Goal: Information Seeking & Learning: Check status

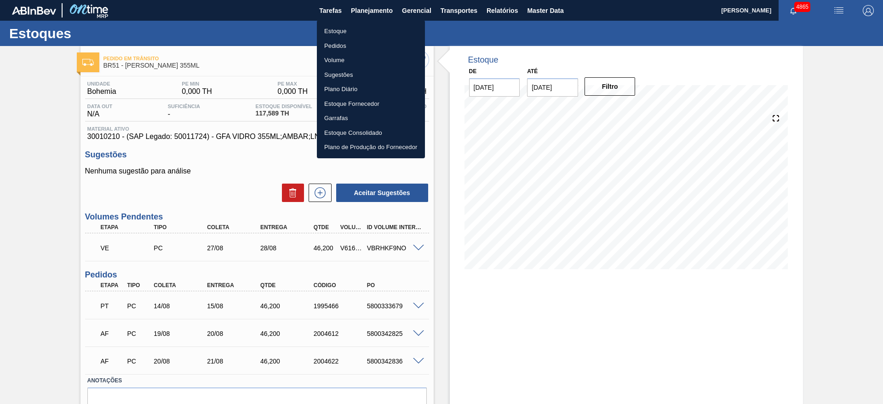
click at [342, 30] on li "Estoque" at bounding box center [371, 31] width 108 height 15
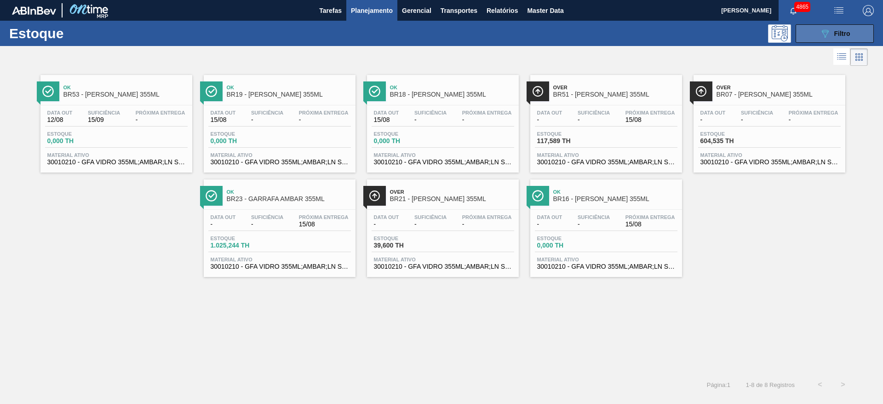
click at [814, 31] on button "089F7B8B-B2A5-4AFE-B5C0-19BA573D28AC Filtro" at bounding box center [834, 33] width 78 height 18
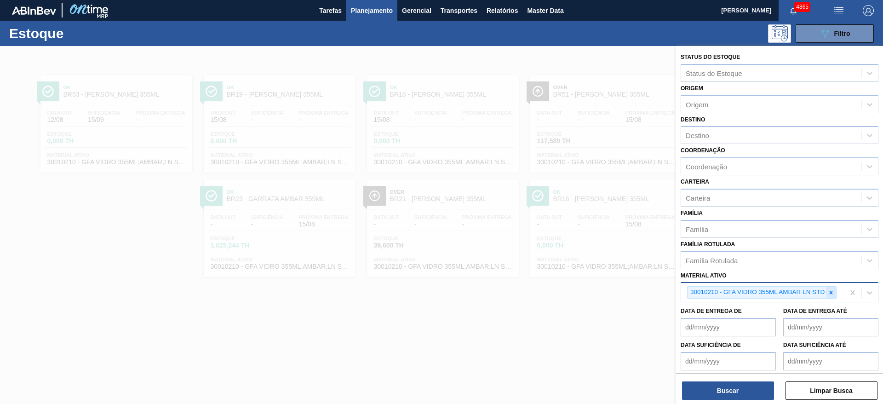
click at [832, 290] on icon at bounding box center [830, 292] width 6 height 6
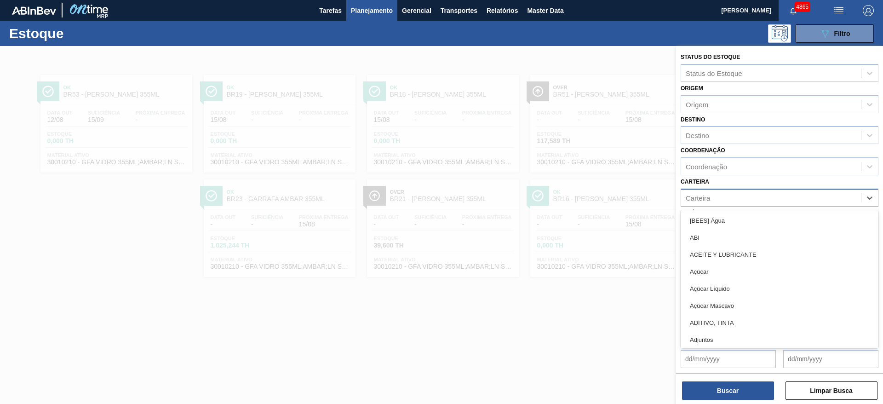
click at [762, 199] on div "Carteira" at bounding box center [771, 197] width 180 height 13
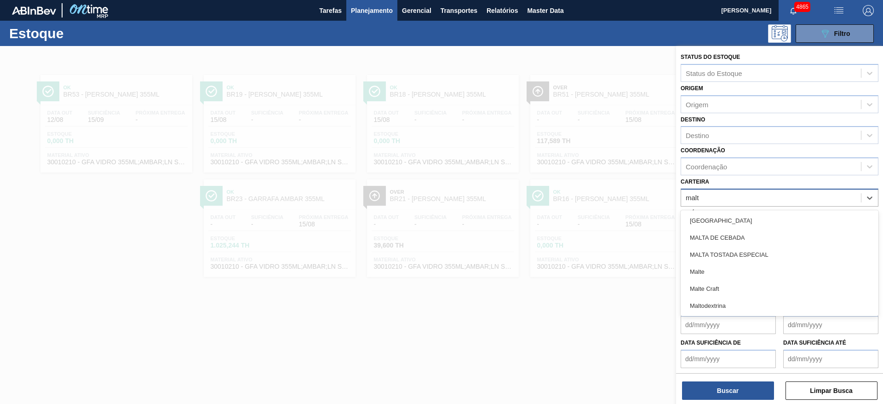
type input "malte"
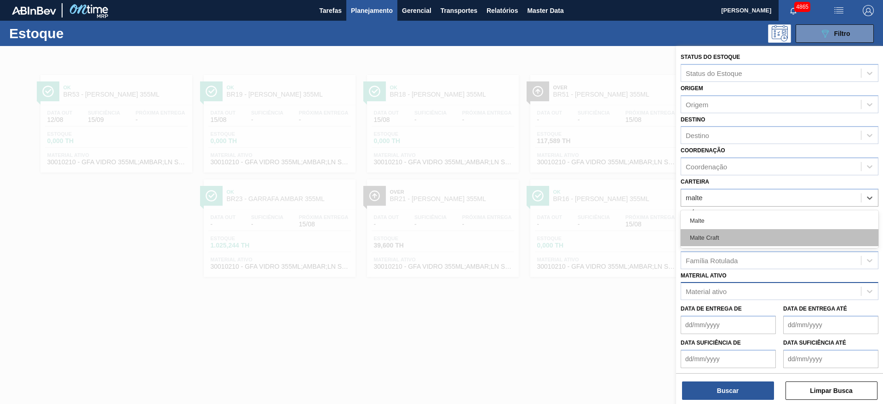
click at [764, 239] on div "Malte Craft" at bounding box center [779, 237] width 198 height 17
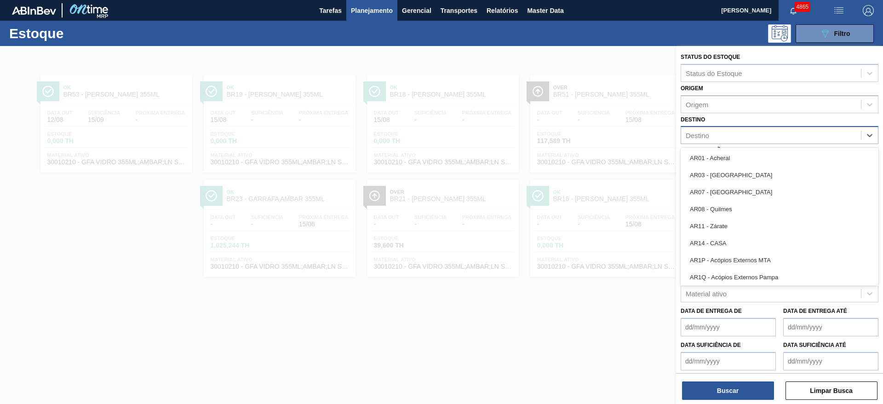
click at [724, 142] on div "Destino" at bounding box center [771, 135] width 180 height 13
type input "mac"
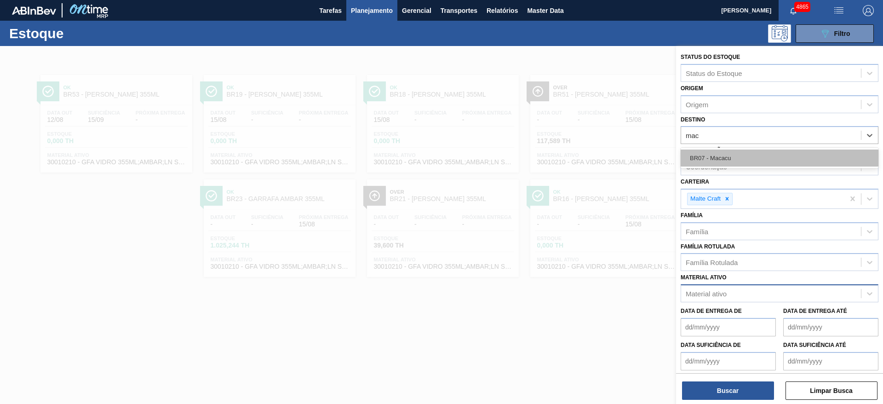
click at [748, 163] on div "BR07 - Macacu" at bounding box center [779, 157] width 198 height 17
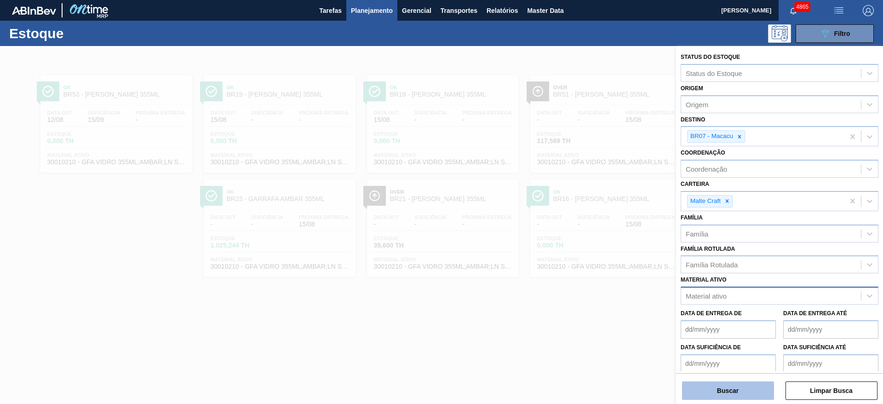
click at [743, 395] on button "Buscar" at bounding box center [728, 390] width 92 height 18
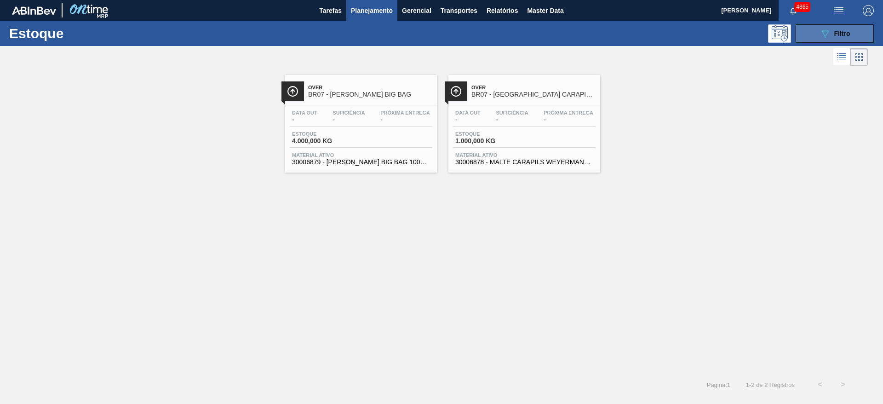
click at [850, 28] on button "089F7B8B-B2A5-4AFE-B5C0-19BA573D28AC Filtro" at bounding box center [834, 33] width 78 height 18
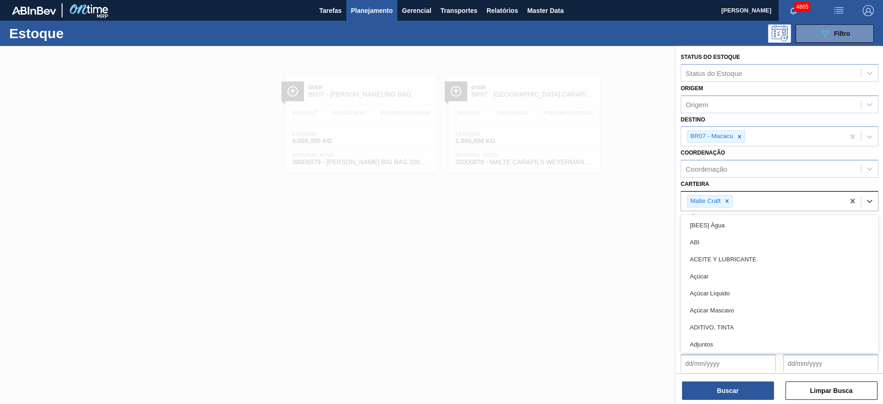
click at [750, 205] on div "Malte Craft" at bounding box center [762, 201] width 163 height 19
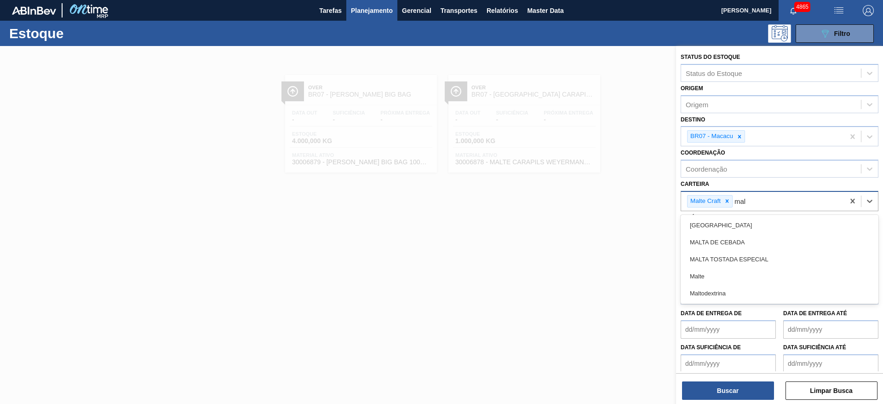
type input "malt"
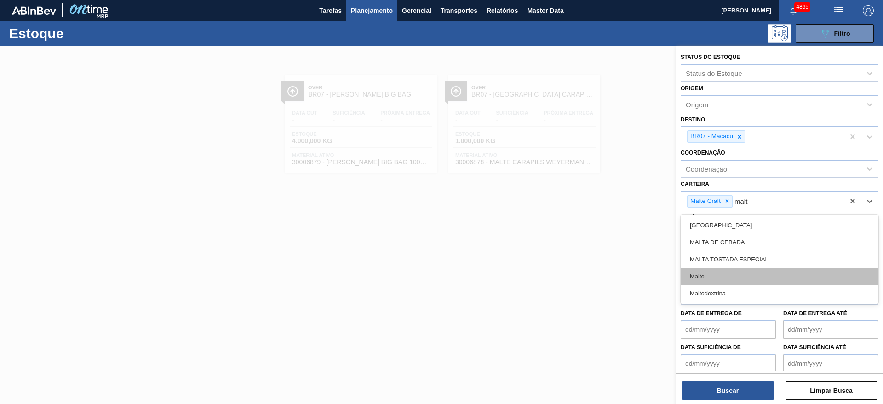
click at [737, 283] on div "Malte" at bounding box center [779, 276] width 198 height 17
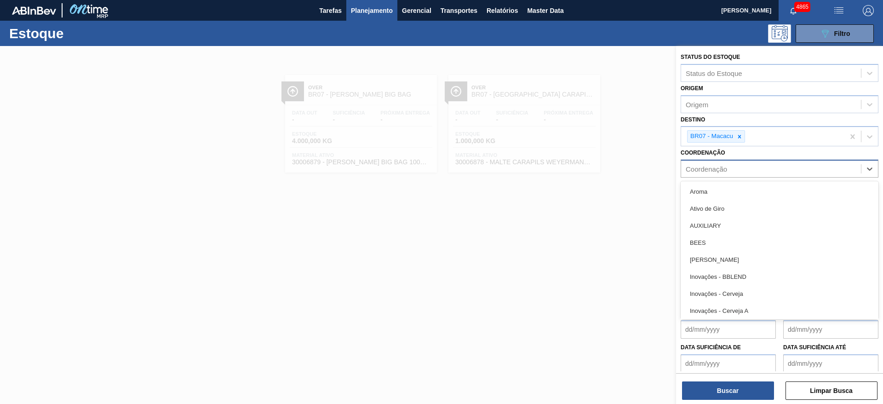
click at [719, 171] on div "Coordenação" at bounding box center [705, 169] width 41 height 8
type input "cr"
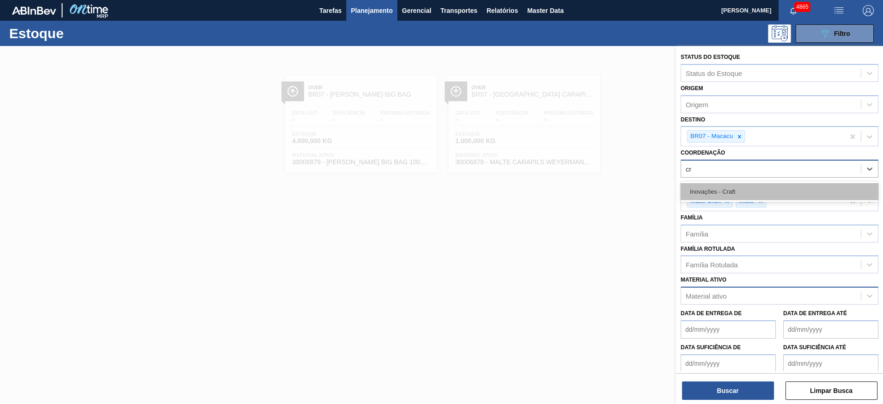
click at [724, 194] on div "Inovações - Craft" at bounding box center [779, 191] width 198 height 17
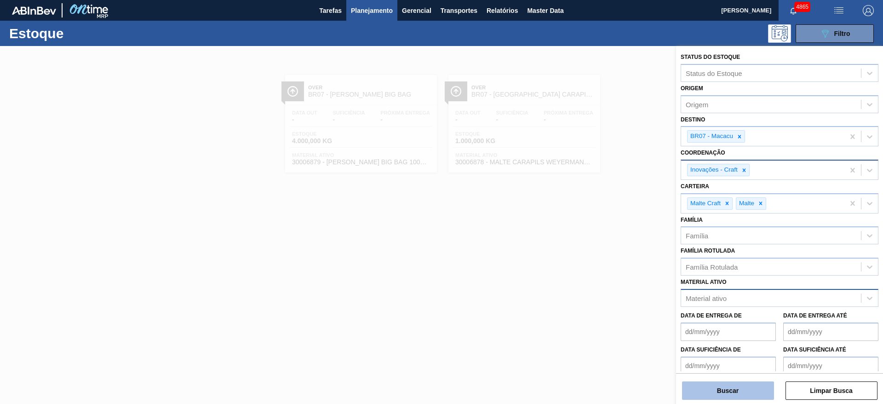
click at [725, 389] on button "Buscar" at bounding box center [728, 390] width 92 height 18
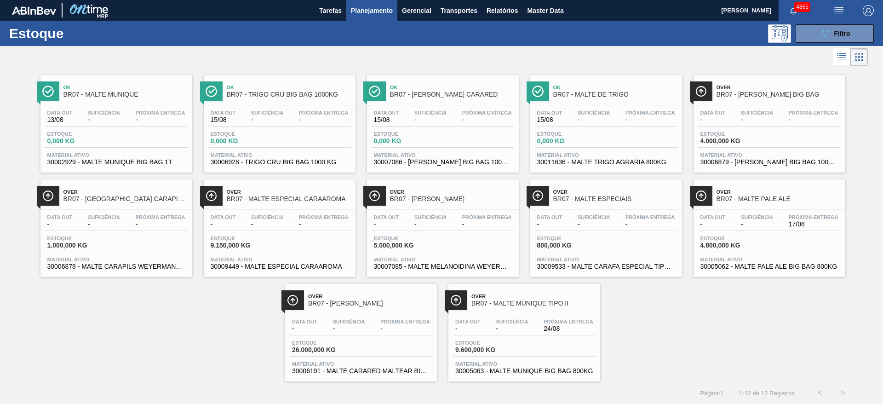
click at [360, 321] on span "Suficiência" at bounding box center [348, 322] width 32 height 6
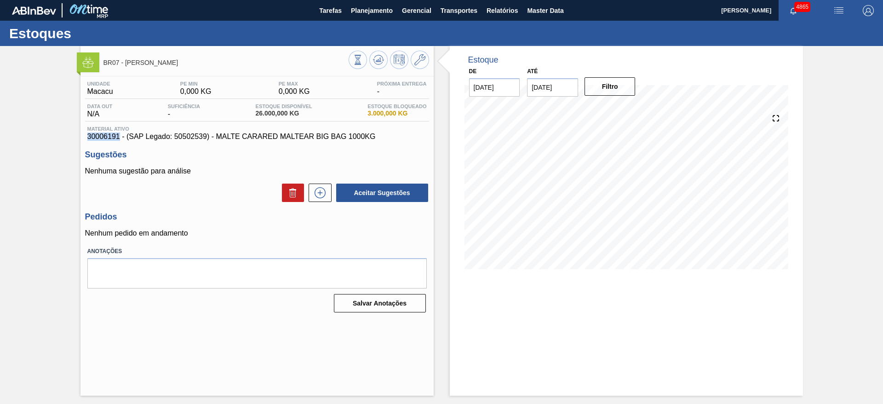
drag, startPoint x: 82, startPoint y: 137, endPoint x: 120, endPoint y: 138, distance: 37.3
click at [120, 138] on div "Unidade Macacu PE MIN 0,000 KG PE MAX 0,000 KG Próxima Entrega - Data out N/A S…" at bounding box center [256, 195] width 353 height 239
copy span "30006191"
click at [361, 14] on span "Planejamento" at bounding box center [372, 10] width 42 height 11
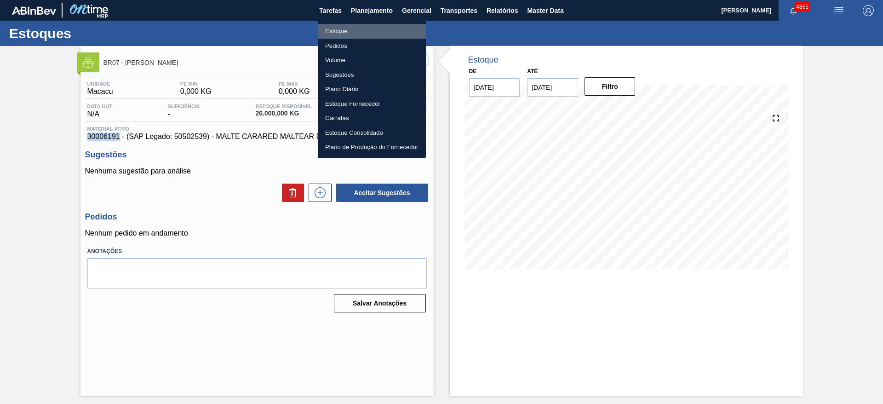
click at [320, 28] on li "Estoque" at bounding box center [372, 31] width 108 height 15
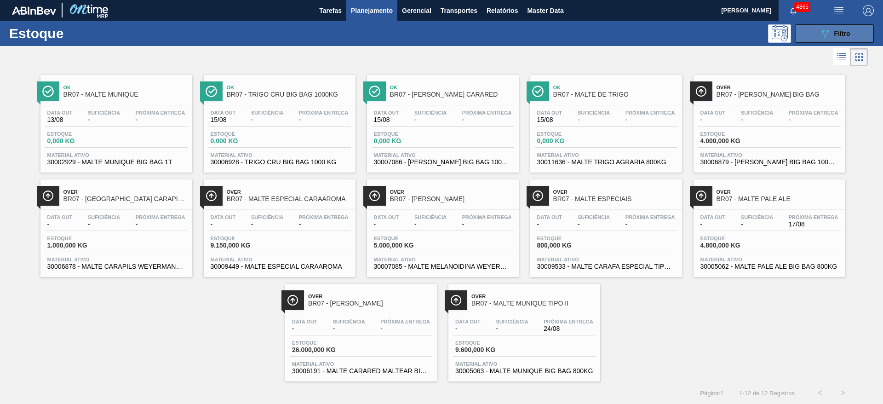
click at [859, 34] on button "089F7B8B-B2A5-4AFE-B5C0-19BA573D28AC Filtro" at bounding box center [834, 33] width 78 height 18
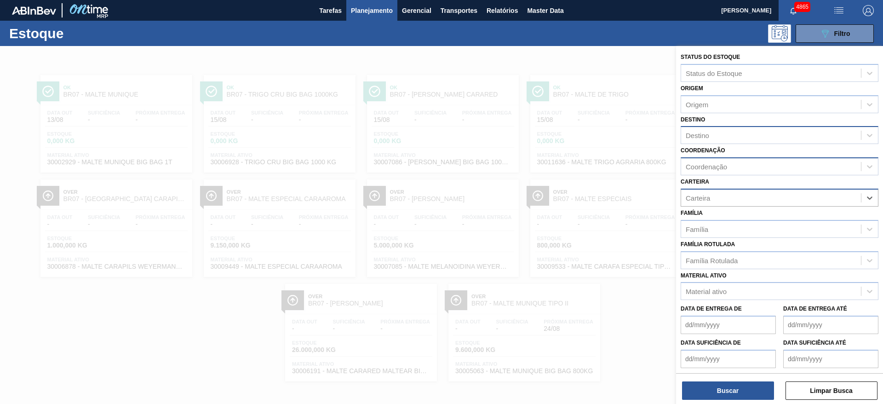
click at [829, 167] on div "Coordenação" at bounding box center [771, 166] width 180 height 13
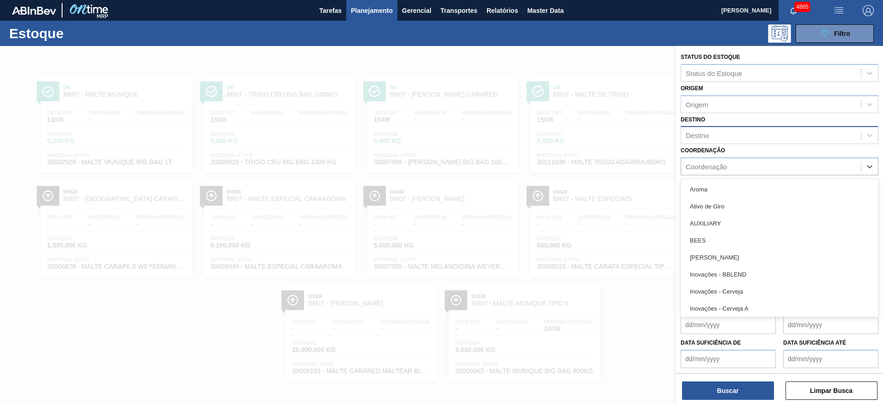
click at [661, 138] on div at bounding box center [441, 248] width 883 height 404
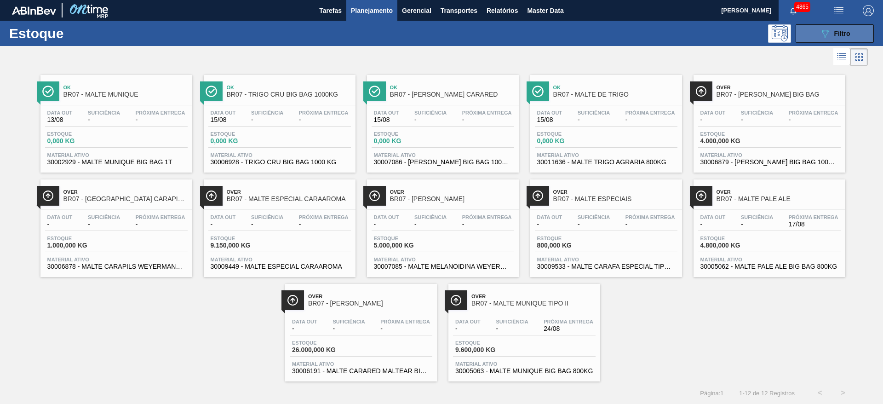
click at [819, 28] on icon "089F7B8B-B2A5-4AFE-B5C0-19BA573D28AC" at bounding box center [824, 33] width 11 height 11
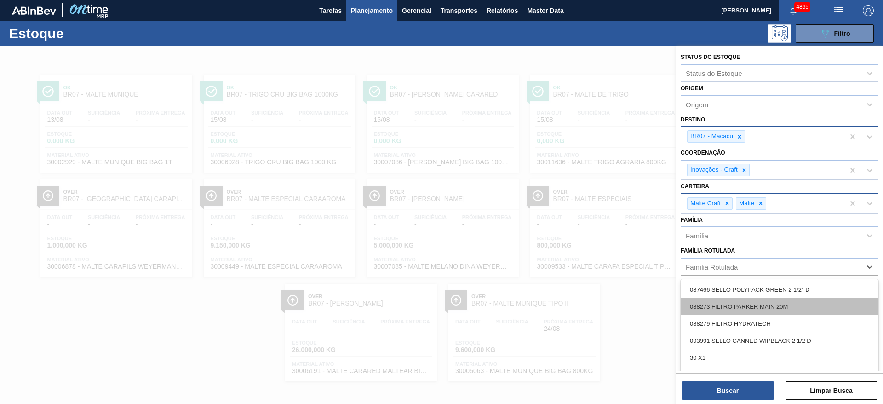
drag, startPoint x: 766, startPoint y: 267, endPoint x: 770, endPoint y: 297, distance: 31.1
click at [766, 267] on div "Família Rotulada" at bounding box center [771, 266] width 180 height 13
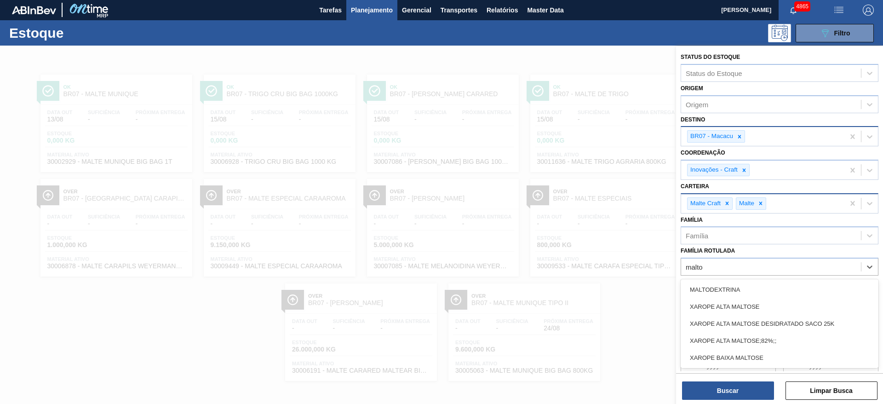
type Rotulada "malto"
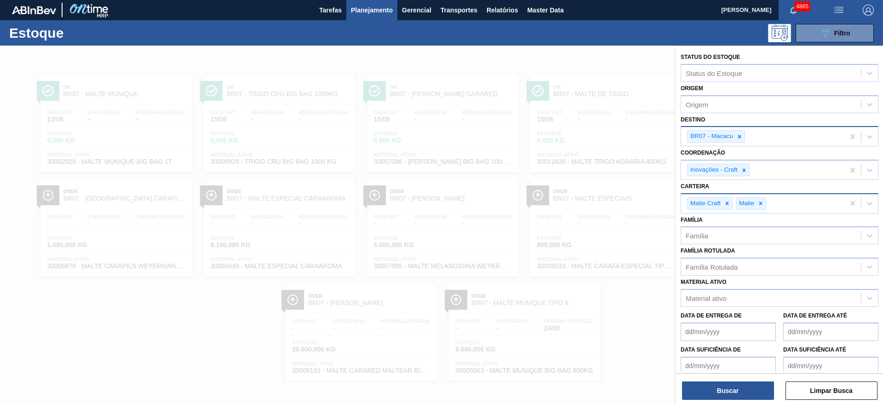
click at [722, 279] on div "Material ativo Material ativo" at bounding box center [779, 290] width 198 height 31
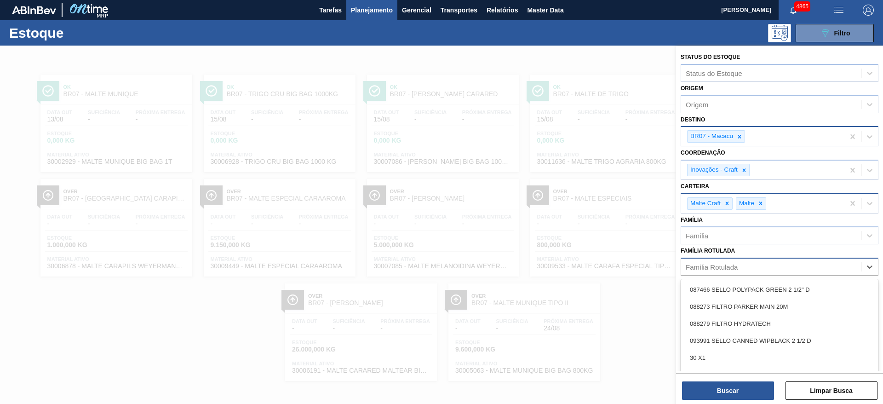
click at [718, 263] on div "Família Rotulada" at bounding box center [711, 267] width 52 height 8
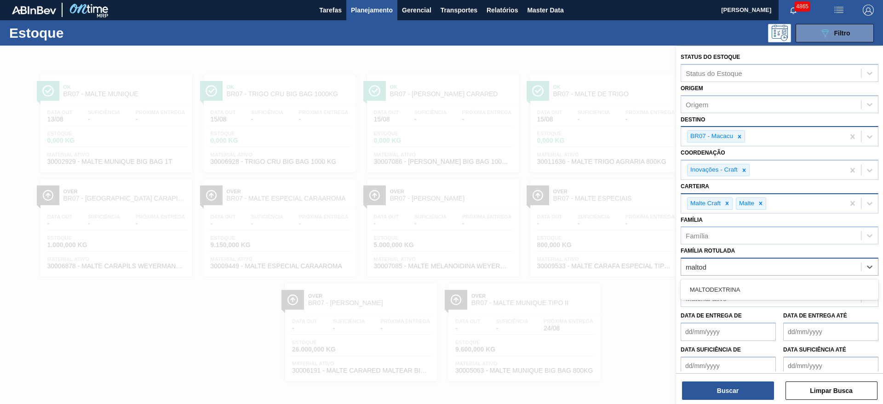
type Rotulada "maltode"
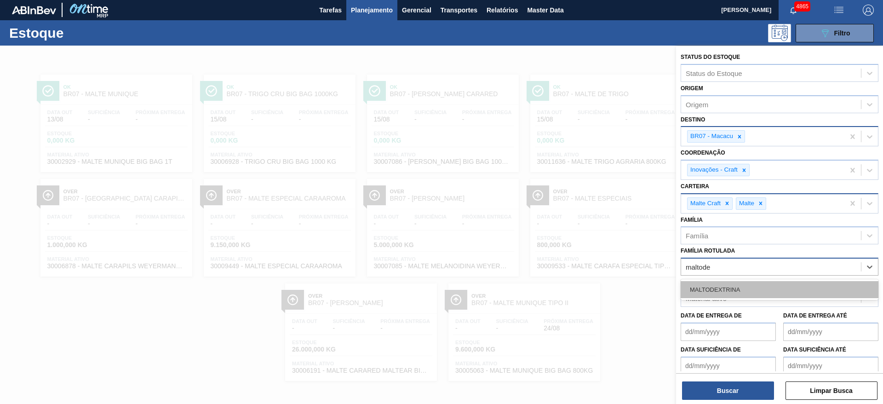
click at [743, 286] on div "MALTODEXTRINA" at bounding box center [779, 289] width 198 height 17
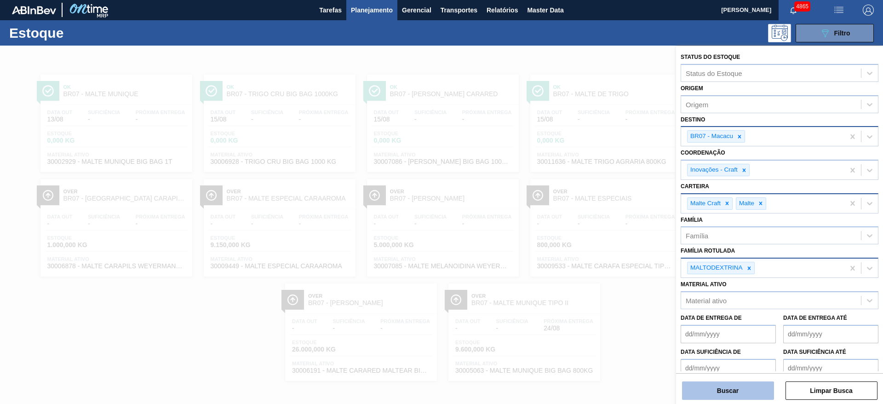
click at [746, 389] on button "Buscar" at bounding box center [728, 390] width 92 height 18
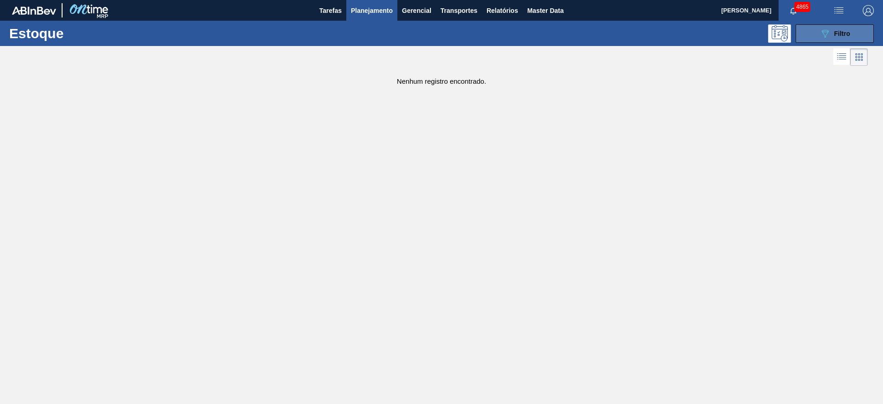
click at [842, 39] on button "089F7B8B-B2A5-4AFE-B5C0-19BA573D28AC Filtro" at bounding box center [834, 33] width 78 height 18
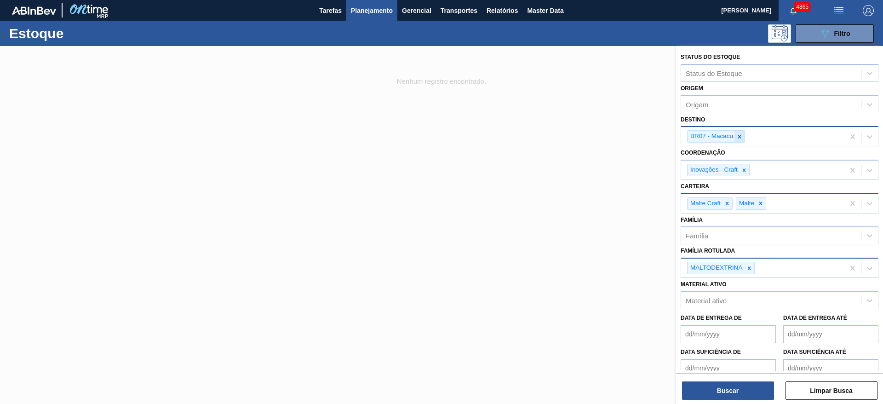
click at [736, 136] on icon at bounding box center [739, 136] width 6 height 6
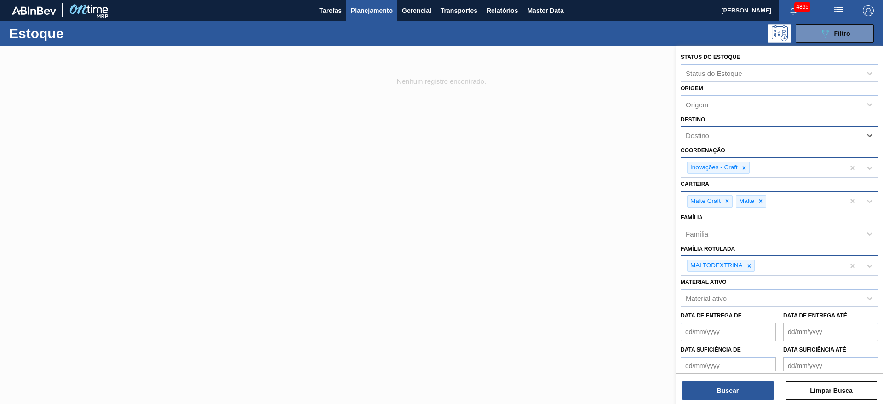
drag, startPoint x: 741, startPoint y: 169, endPoint x: 748, endPoint y: 174, distance: 9.2
click at [742, 169] on icon at bounding box center [744, 168] width 6 height 6
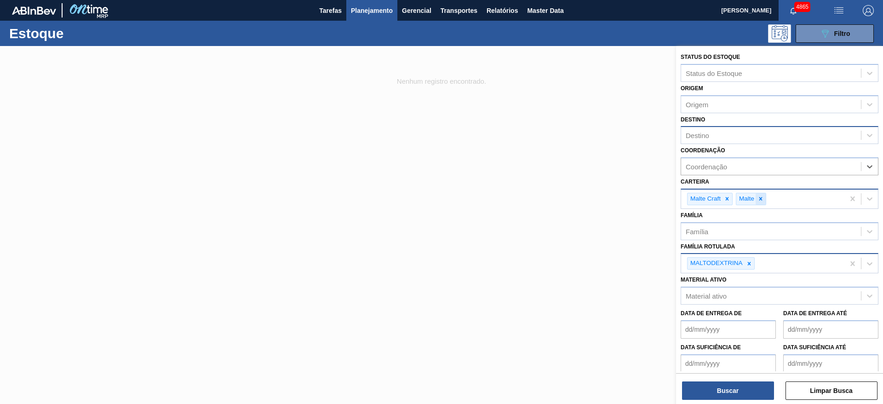
click at [760, 202] on div at bounding box center [760, 198] width 10 height 11
click at [730, 200] on div at bounding box center [727, 198] width 10 height 11
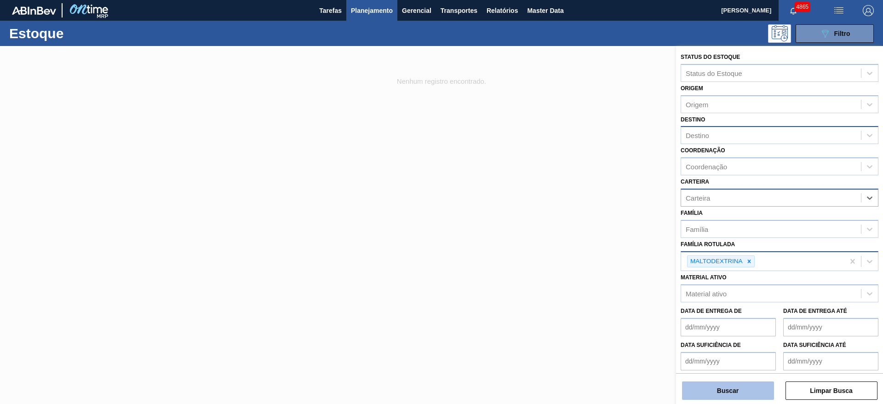
click at [739, 396] on button "Buscar" at bounding box center [728, 390] width 92 height 18
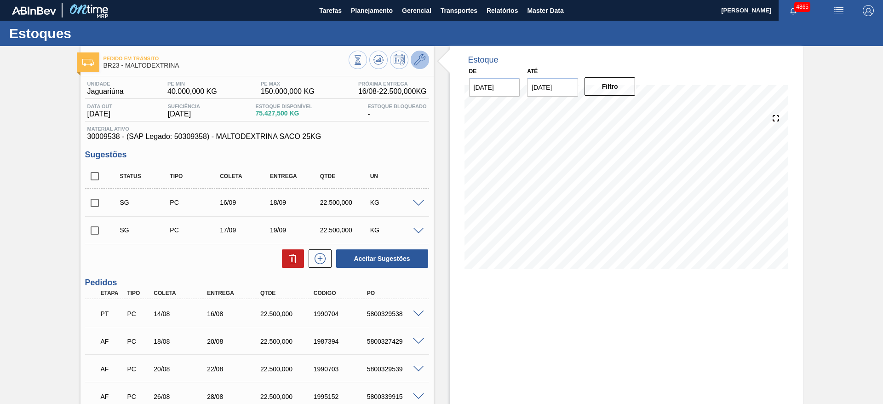
click at [421, 60] on icon at bounding box center [419, 59] width 11 height 11
click at [560, 87] on input "[DATE]" at bounding box center [552, 87] width 51 height 18
click at [554, 213] on div "1" at bounding box center [553, 213] width 12 height 12
click at [565, 86] on input "[DATE]" at bounding box center [552, 87] width 51 height 18
click at [629, 108] on button "Next Month" at bounding box center [630, 109] width 6 height 6
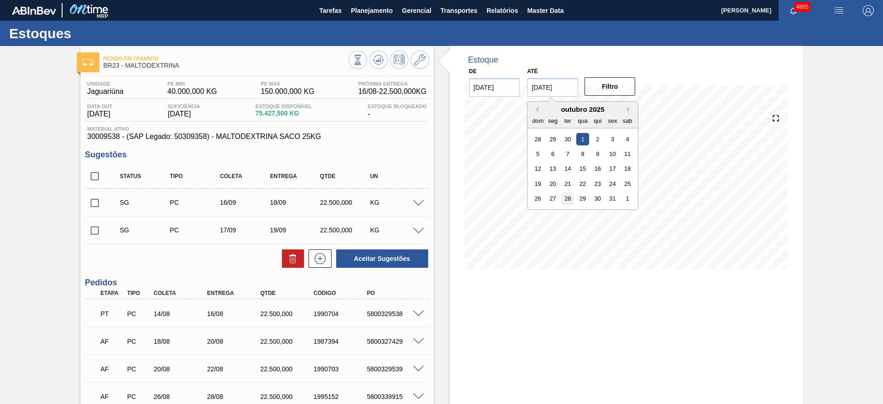
click at [569, 201] on div "28" at bounding box center [567, 198] width 12 height 12
type input "[DATE]"
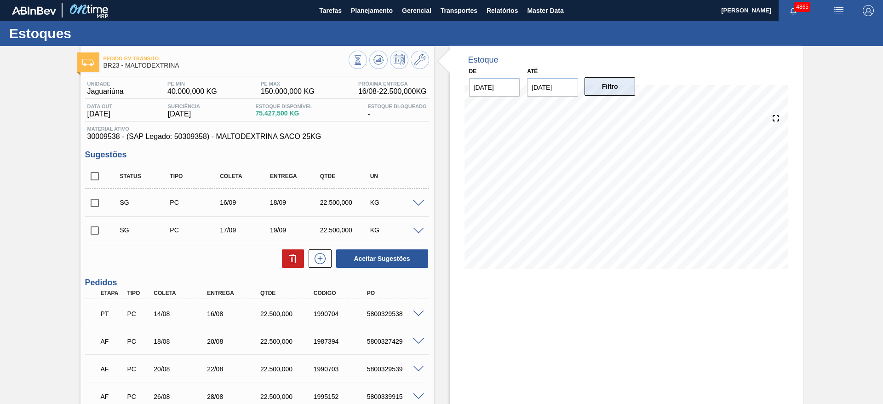
click at [630, 85] on button "Filtro" at bounding box center [609, 86] width 51 height 18
click at [656, 319] on div "Estoque De [DATE] Até [DATE] Filtro 07/09 Projeção de Estoque 85,205.904 [DOMAI…" at bounding box center [626, 348] width 353 height 604
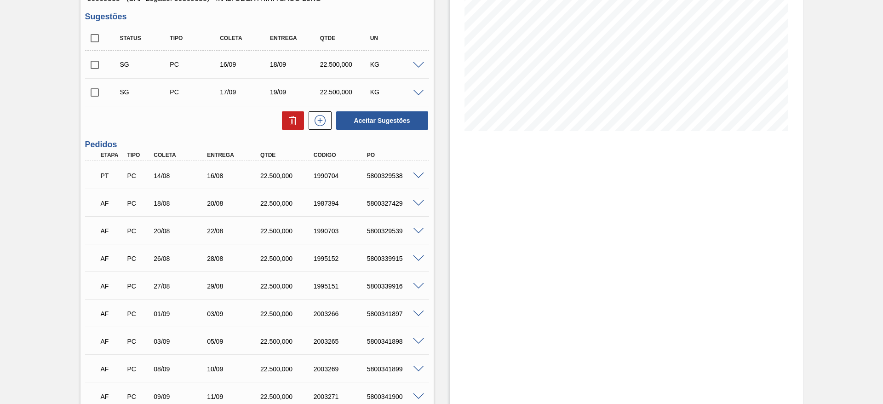
scroll to position [246, 0]
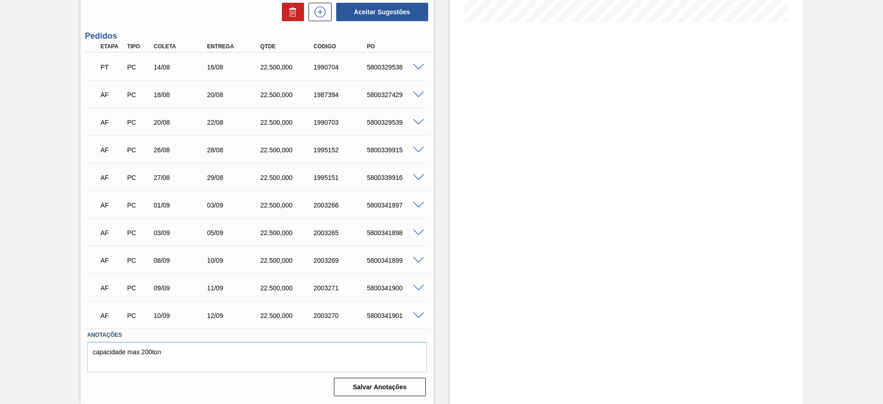
click at [419, 312] on span at bounding box center [418, 315] width 11 height 7
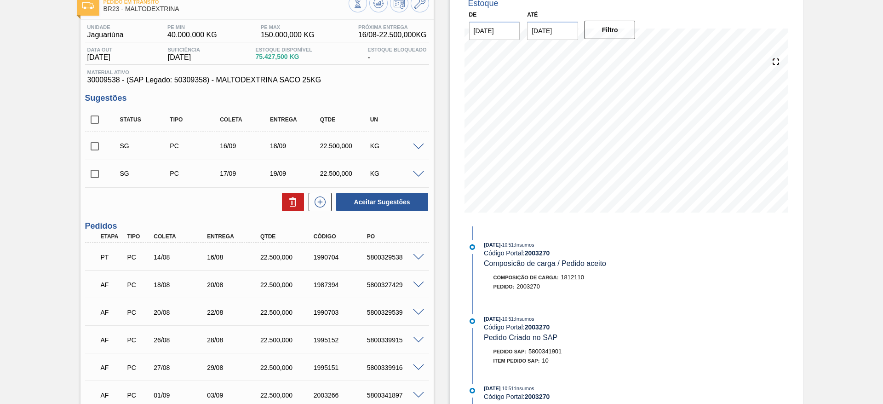
scroll to position [56, 0]
